Goal: Communication & Community: Connect with others

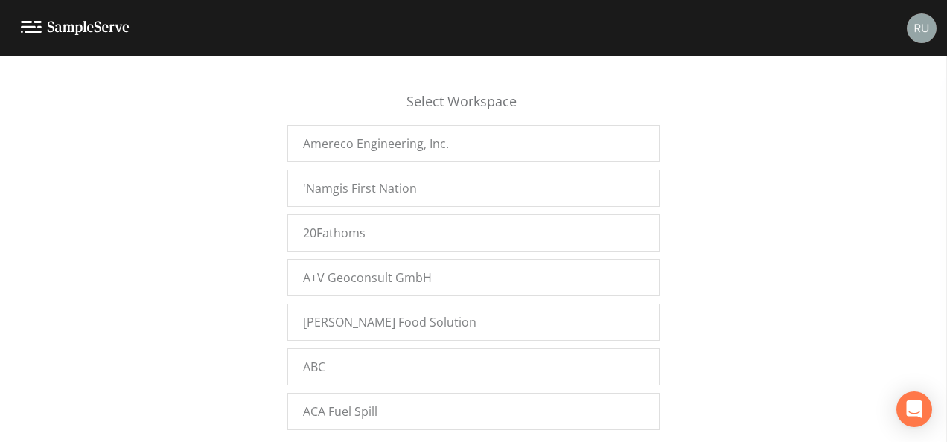
scroll to position [17784, 0]
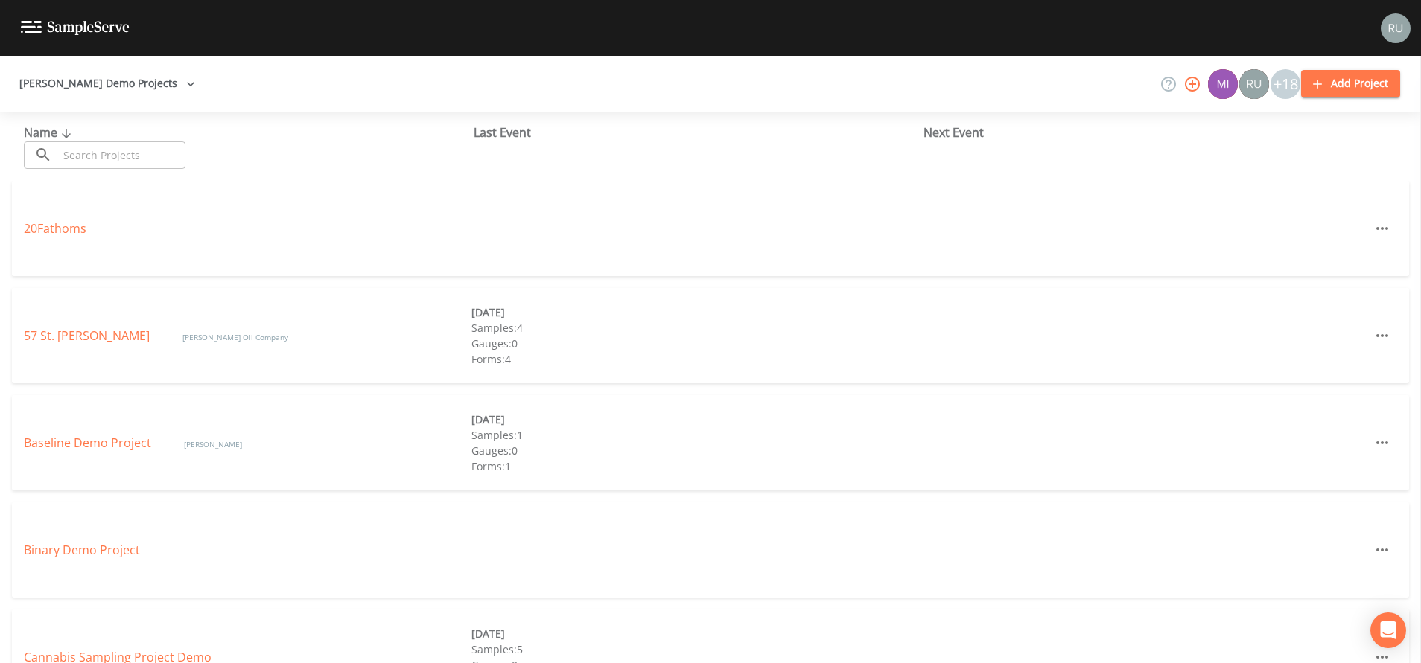
click at [1197, 88] on icon "button" at bounding box center [1192, 84] width 18 height 18
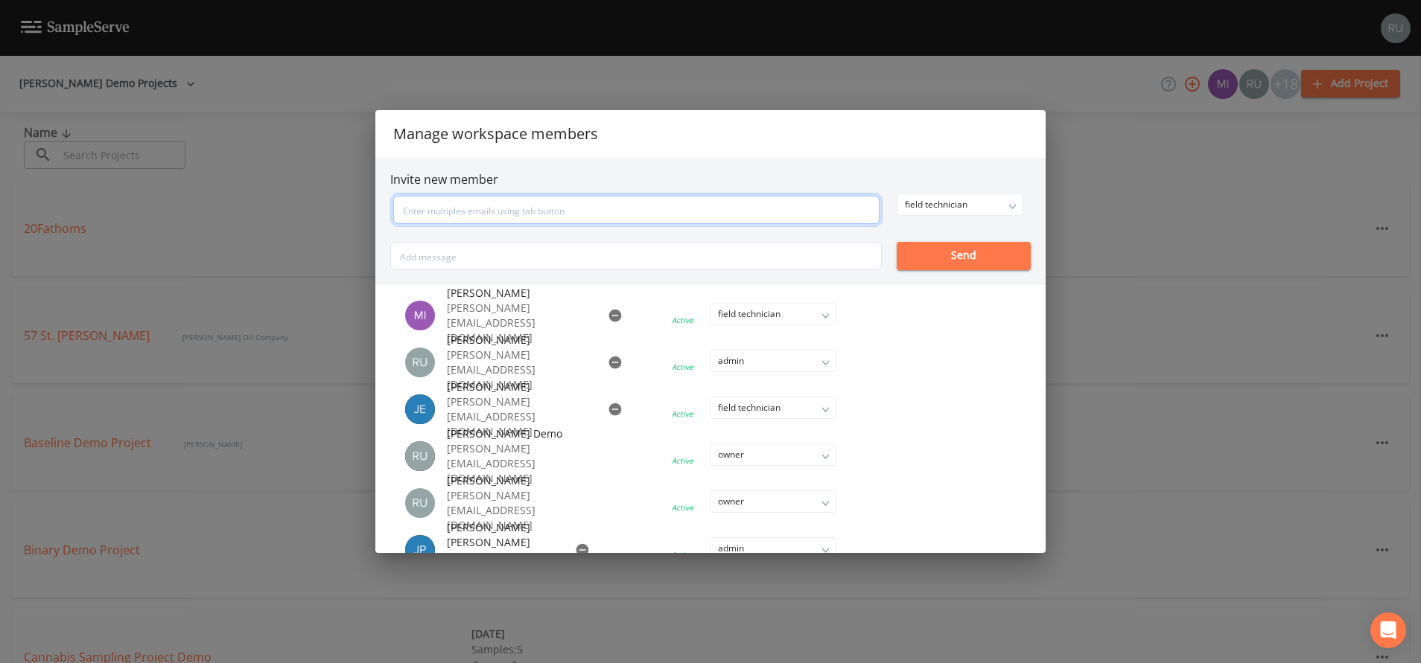
click at [596, 206] on input "text" at bounding box center [636, 210] width 486 height 28
type input "nathan@sampleserve.com"
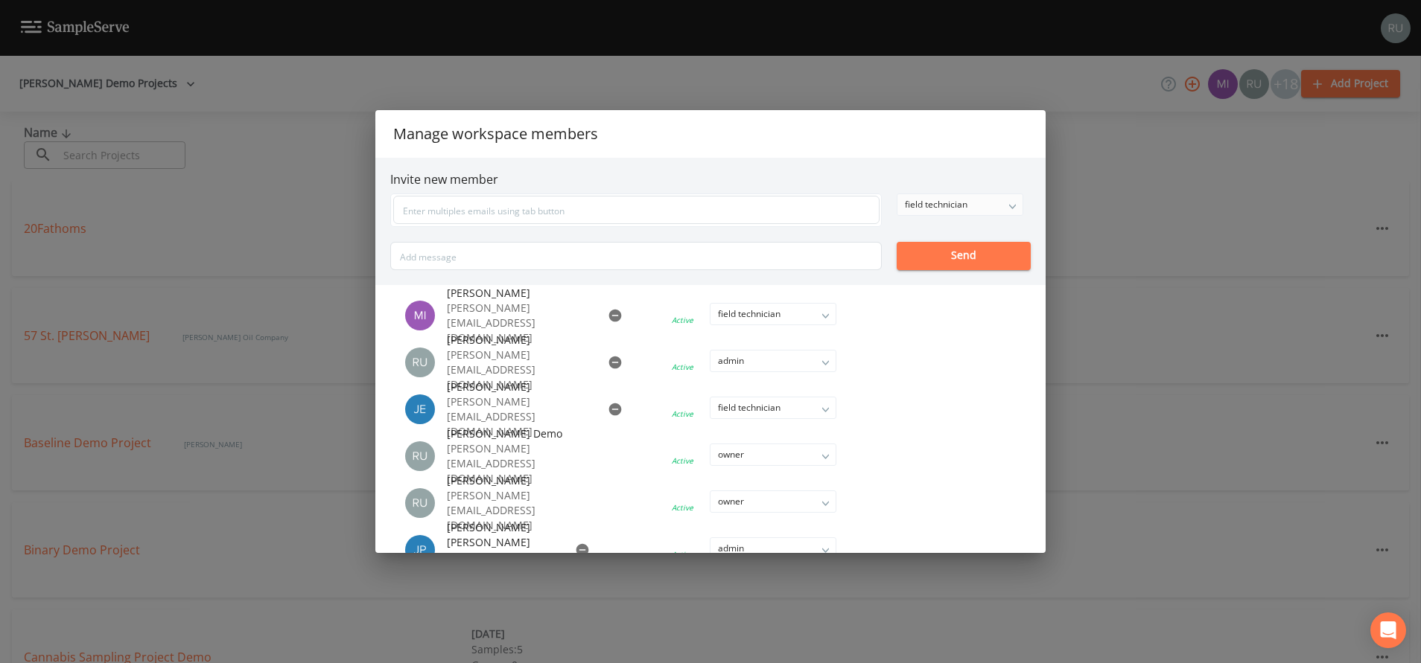
click at [1009, 200] on div "field technician" at bounding box center [959, 204] width 125 height 21
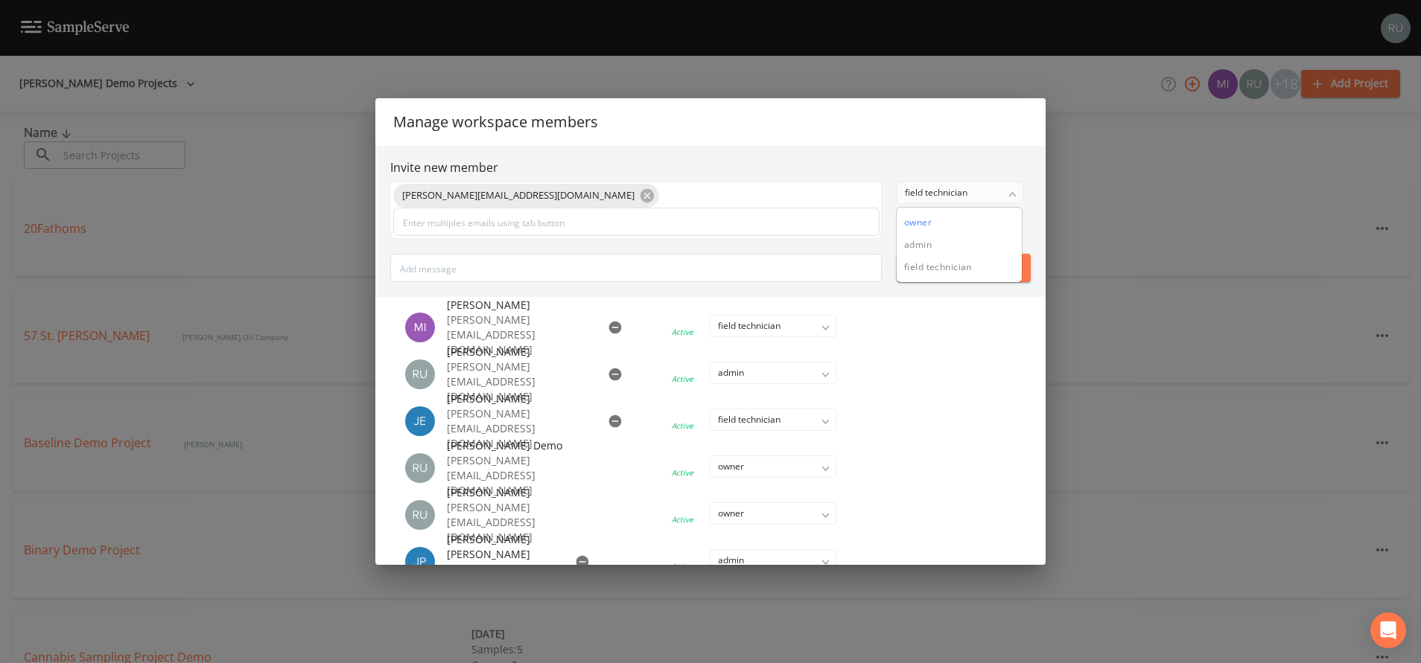
click at [919, 227] on button "owner" at bounding box center [959, 222] width 125 height 22
click at [956, 266] on button "Send" at bounding box center [964, 268] width 134 height 28
